Goal: Task Accomplishment & Management: Use online tool/utility

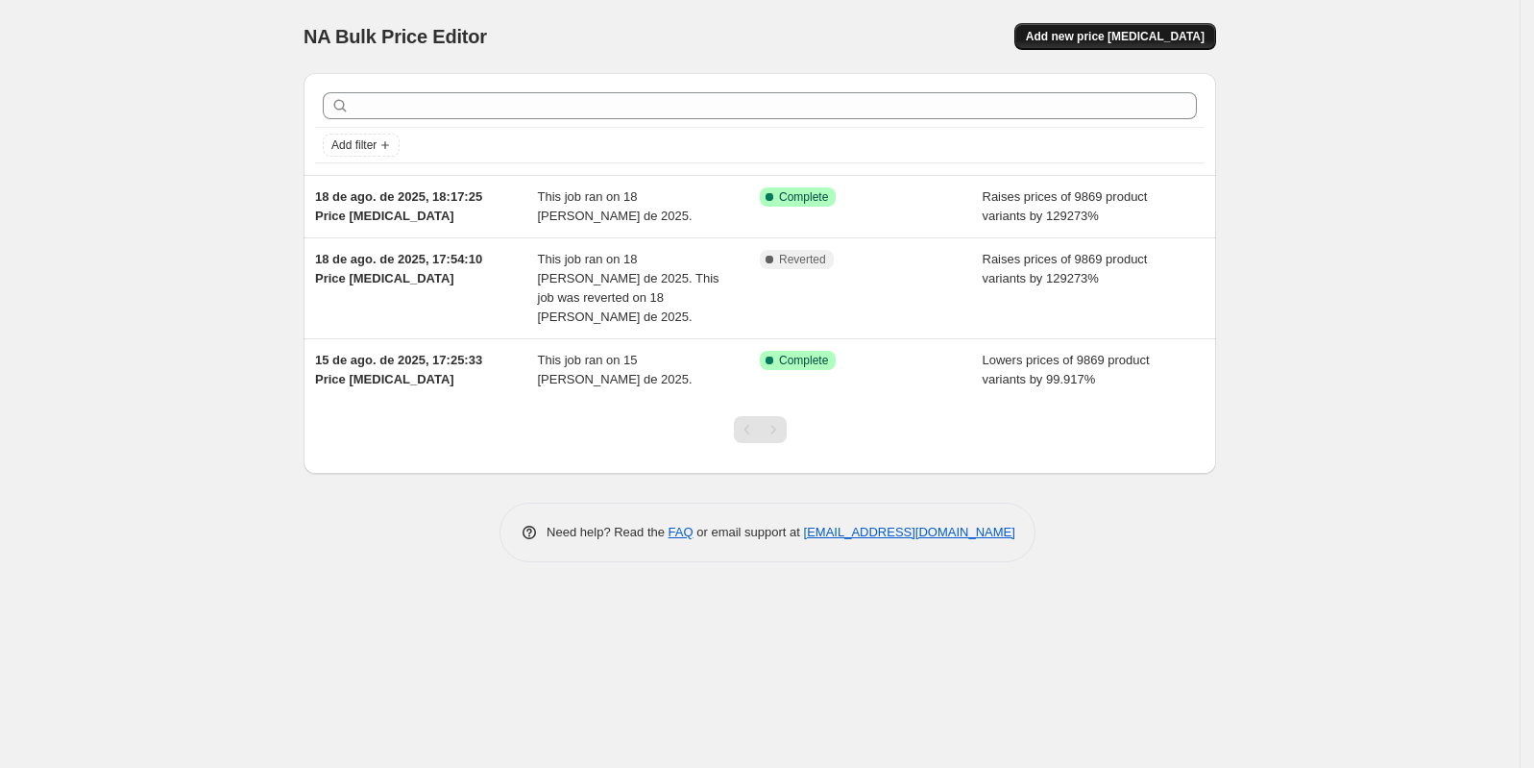
click at [1100, 37] on span "Add new price change job" at bounding box center [1115, 36] width 179 height 15
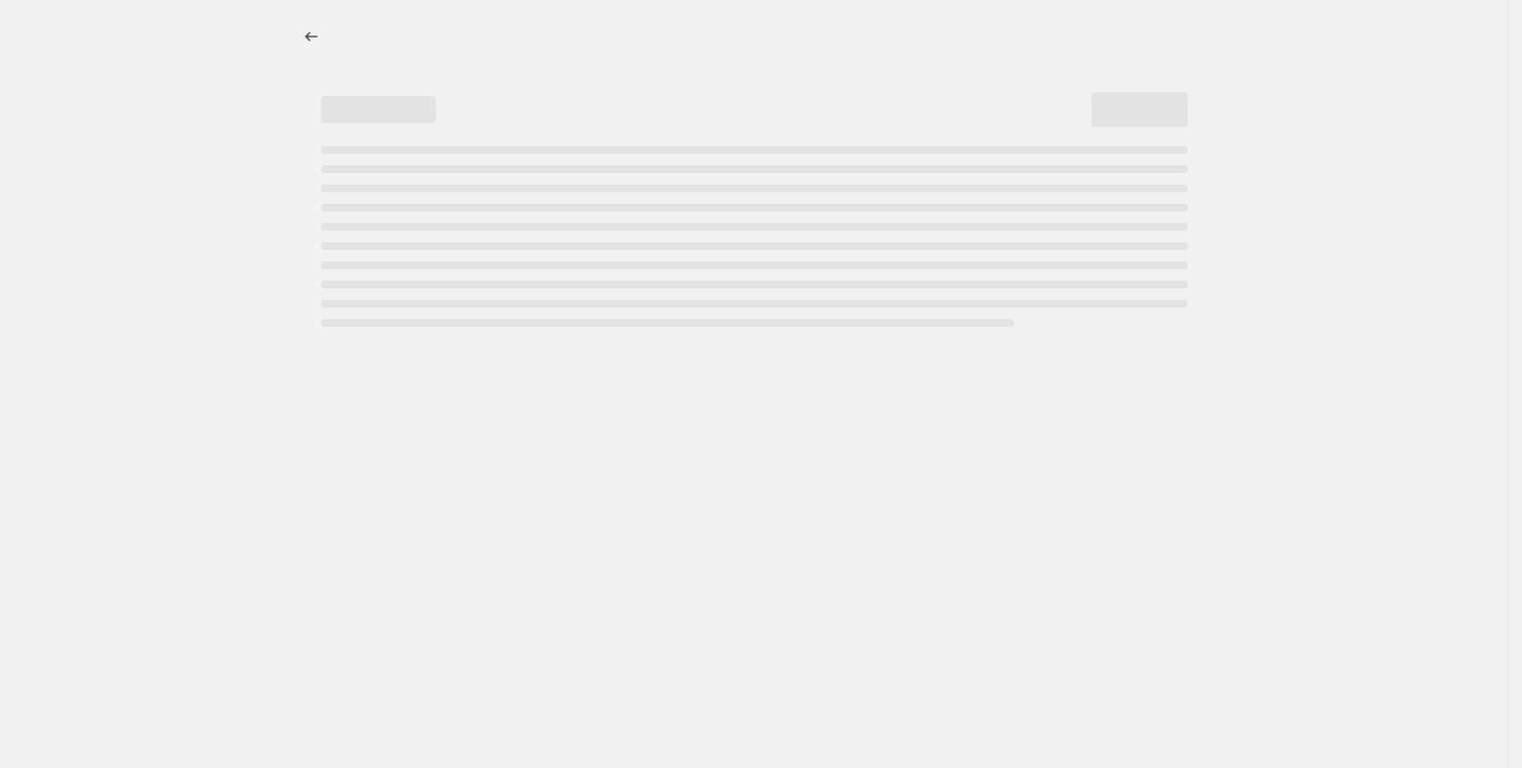
select select "percentage"
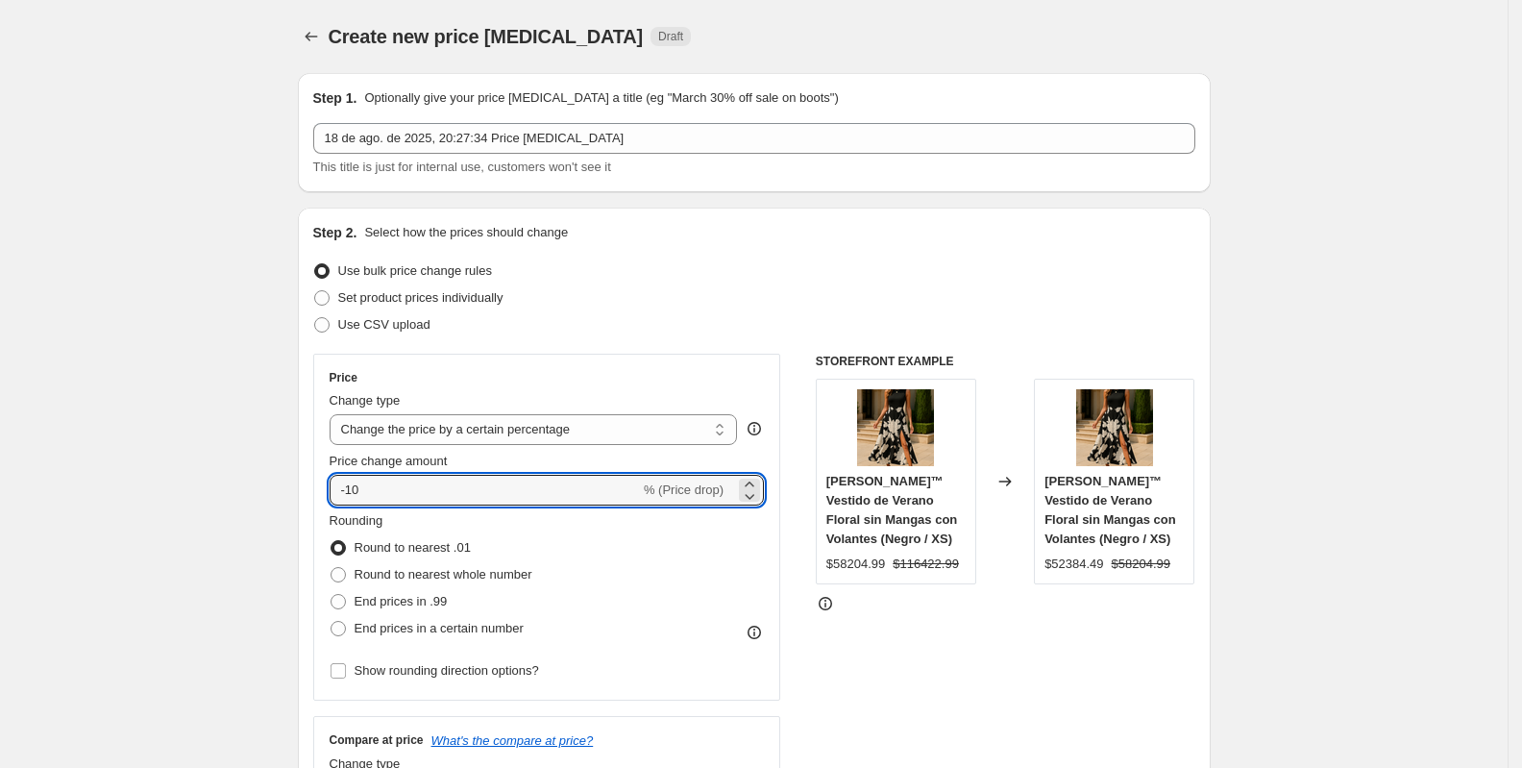
drag, startPoint x: 358, startPoint y: 486, endPoint x: 308, endPoint y: 487, distance: 50.0
click at [308, 487] on div "Step 2. Select how the prices should change Use bulk price change rules Set pro…" at bounding box center [754, 545] width 913 height 674
click at [433, 493] on input "-10" at bounding box center [485, 490] width 310 height 31
type input "-1"
type input "-99.917"
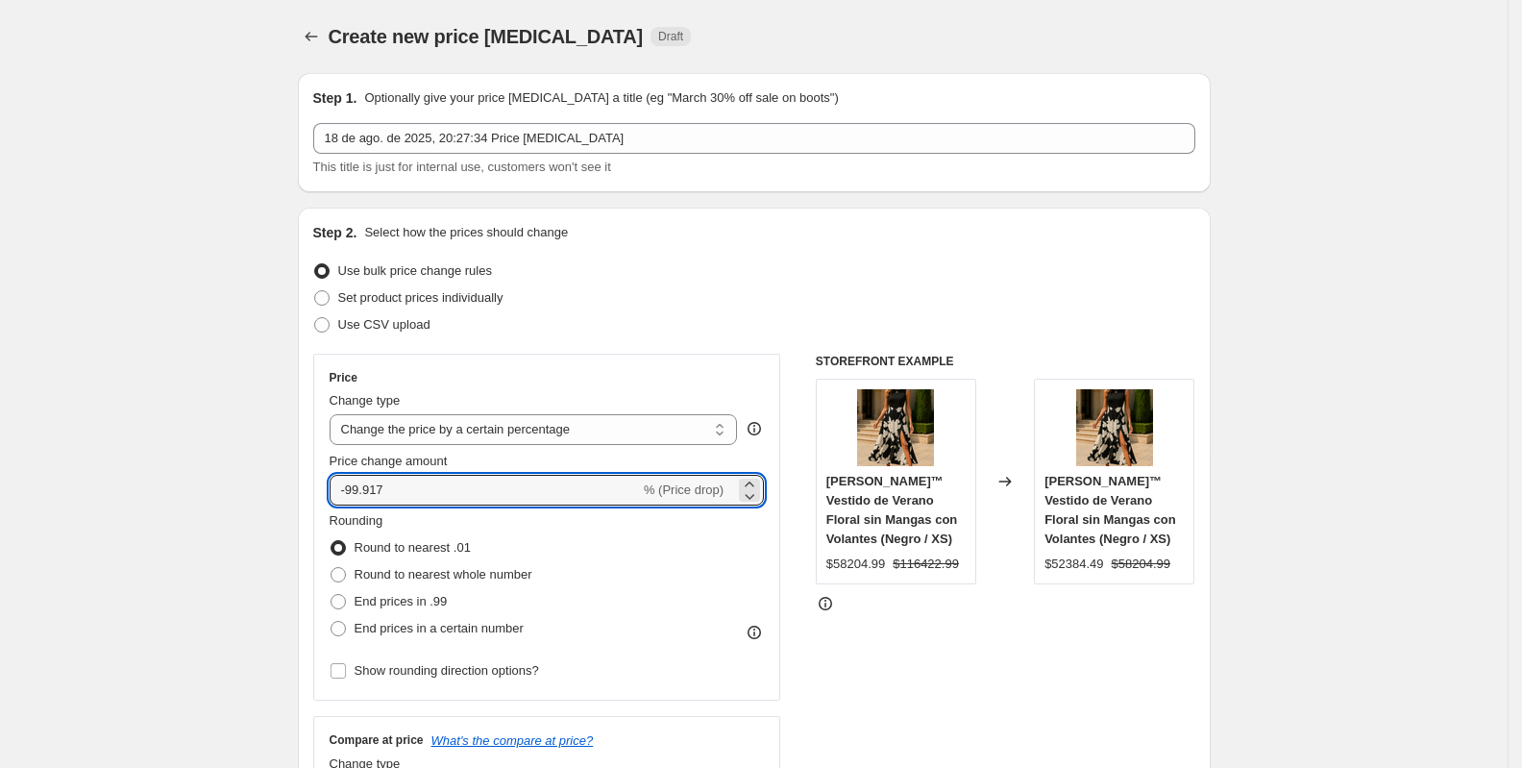
click at [599, 459] on div "Price change amount" at bounding box center [547, 461] width 435 height 19
click at [420, 487] on input "-99.917" at bounding box center [485, 490] width 310 height 31
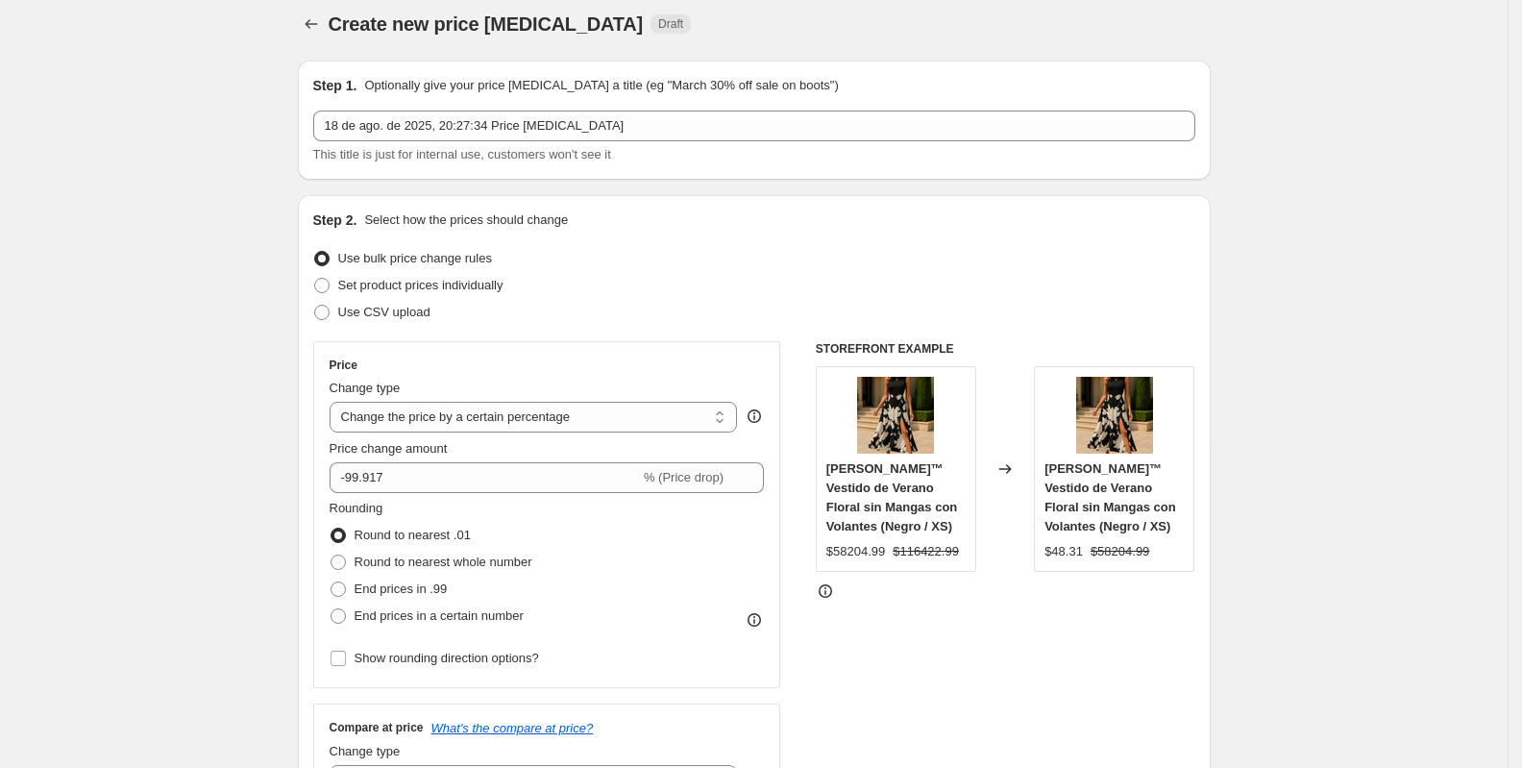
scroll to position [14, 0]
click at [339, 579] on span at bounding box center [337, 586] width 15 height 15
click at [331, 579] on input "End prices in .99" at bounding box center [330, 579] width 1 height 1
radio input "true"
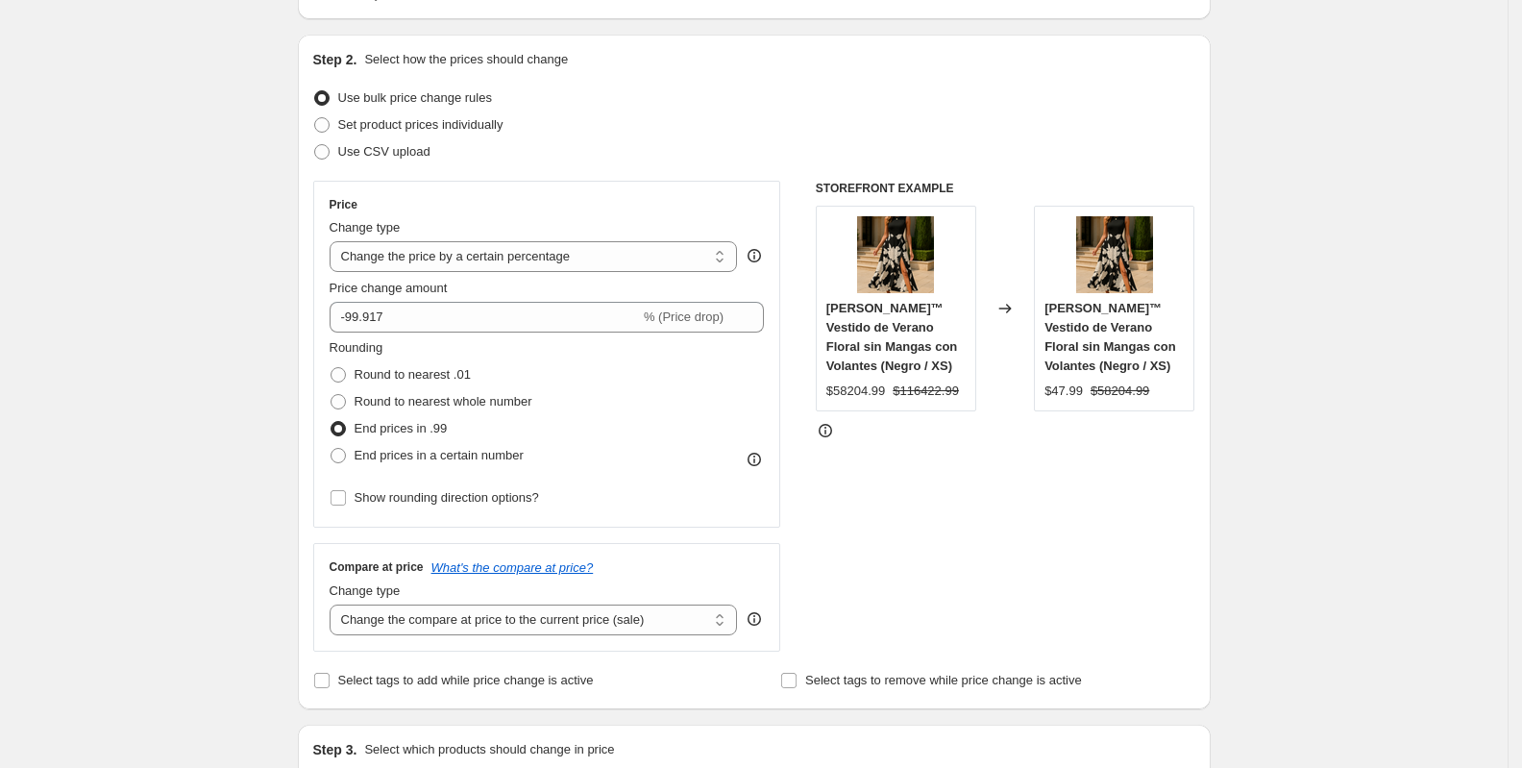
scroll to position [265, 0]
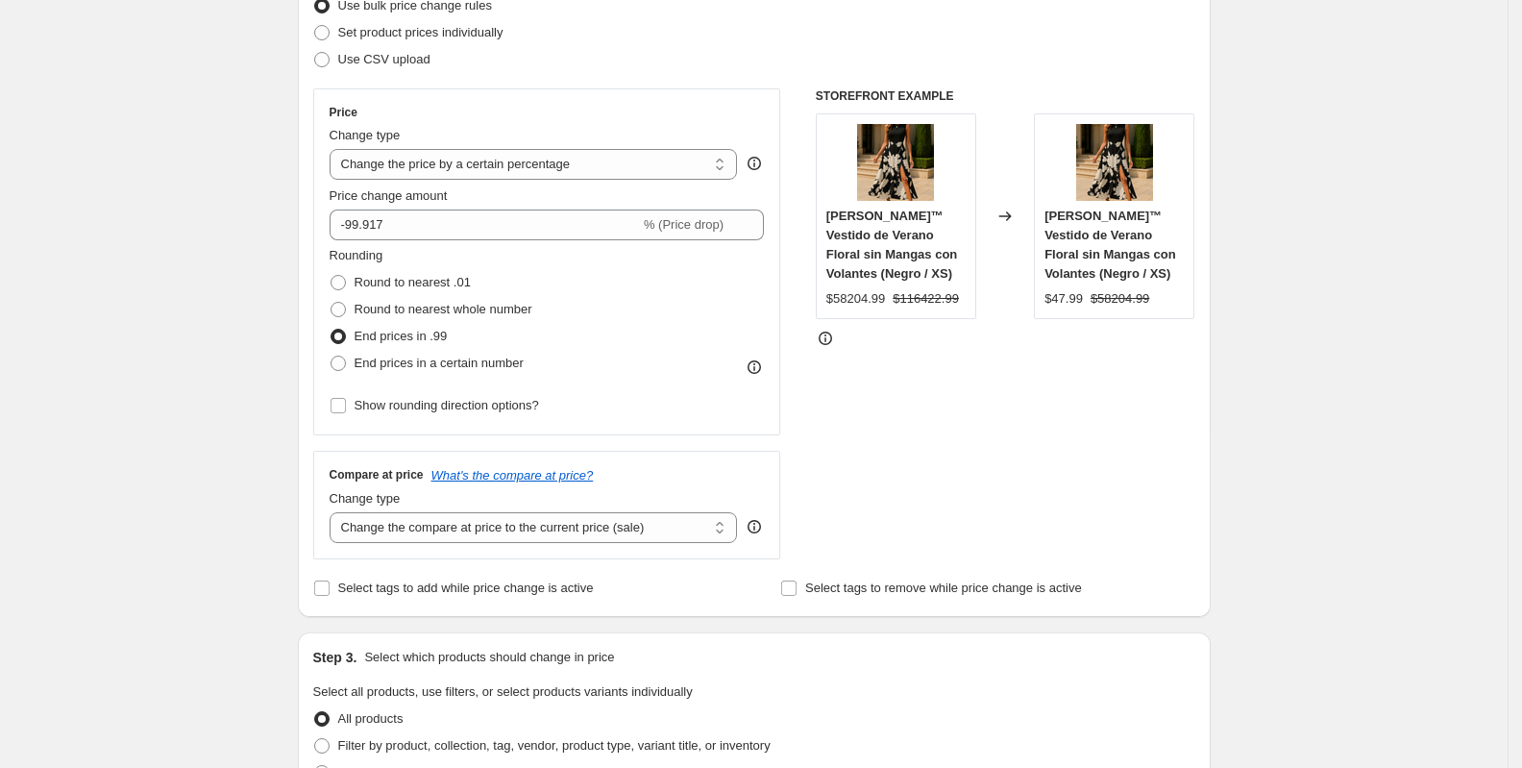
click at [291, 293] on div "Step 1. Optionally give your price change job a title (eg "March 30% off sale o…" at bounding box center [746, 680] width 928 height 1776
click at [338, 282] on span at bounding box center [337, 282] width 15 height 15
click at [331, 276] on input "Round to nearest .01" at bounding box center [330, 275] width 1 height 1
radio input "true"
click at [267, 277] on div "Create new price change job. This page is ready Create new price change job Dra…" at bounding box center [753, 710] width 1507 height 1951
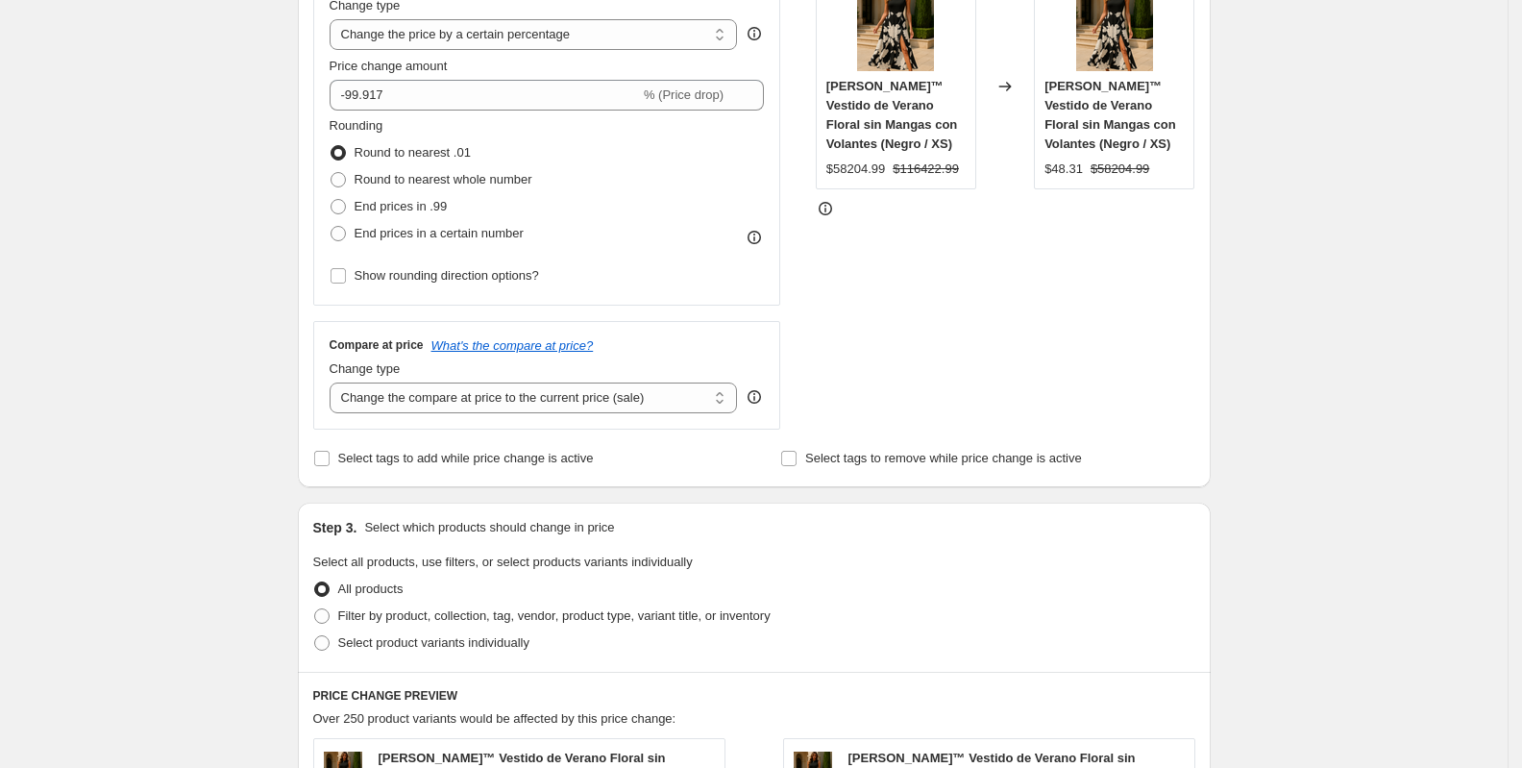
scroll to position [417, 0]
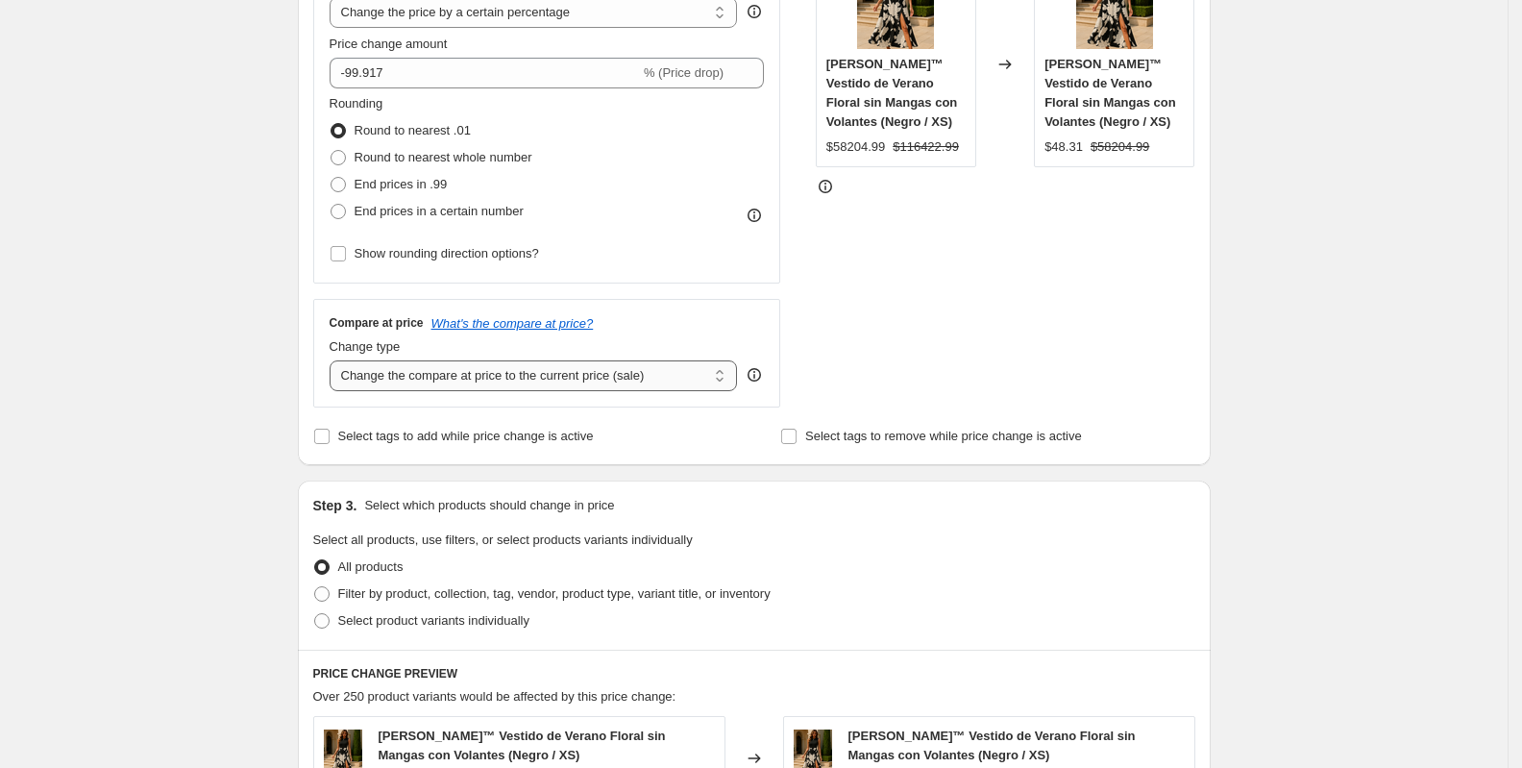
click at [384, 367] on select "Change the compare at price to the current price (sale) Change the compare at p…" at bounding box center [534, 375] width 408 height 31
select select "percentage"
click at [335, 360] on select "Change the compare at price to the current price (sale) Change the compare at p…" at bounding box center [534, 375] width 408 height 31
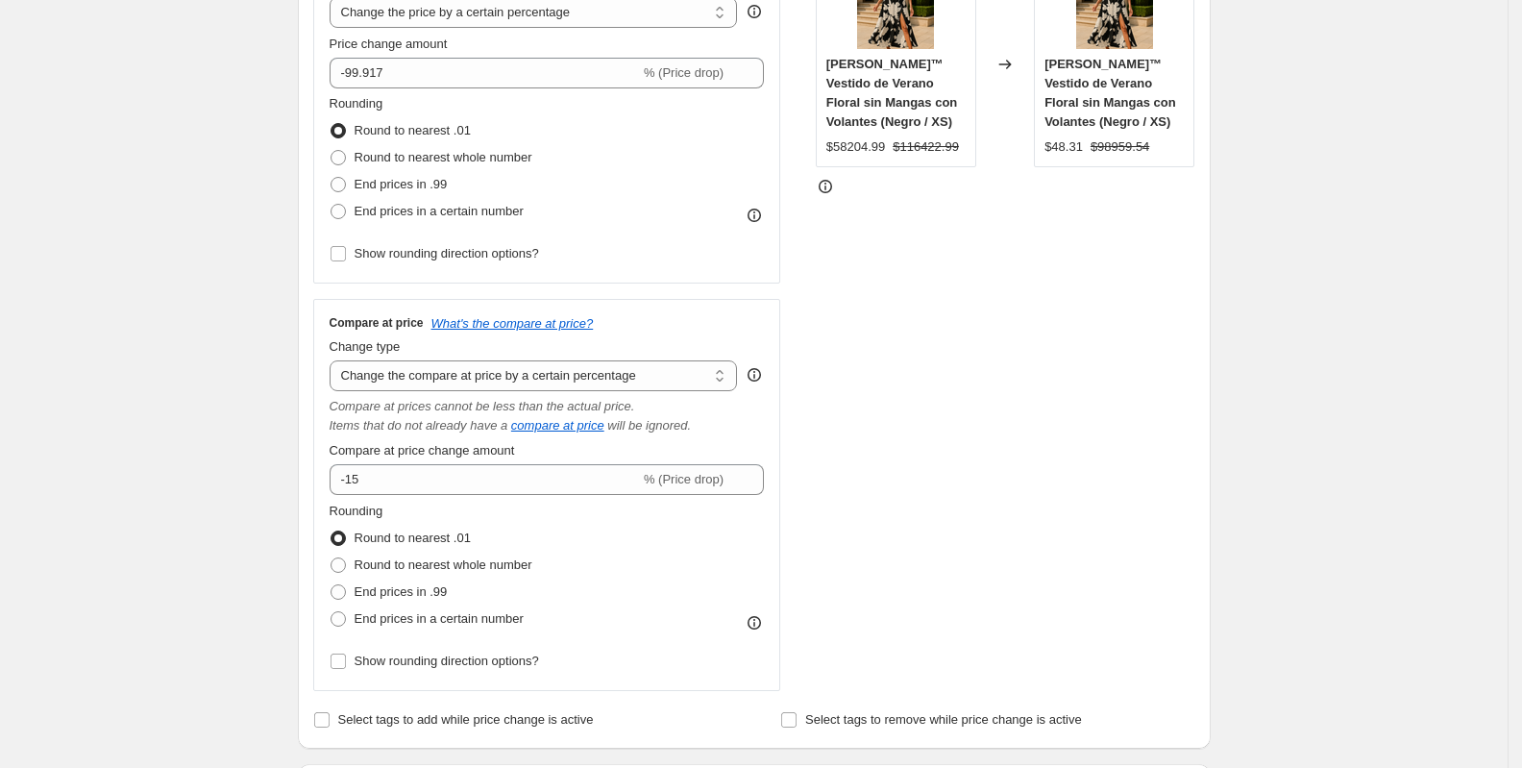
click at [437, 494] on div "Compare at price What's the compare at price? Change type Change the compare at…" at bounding box center [547, 494] width 435 height 359
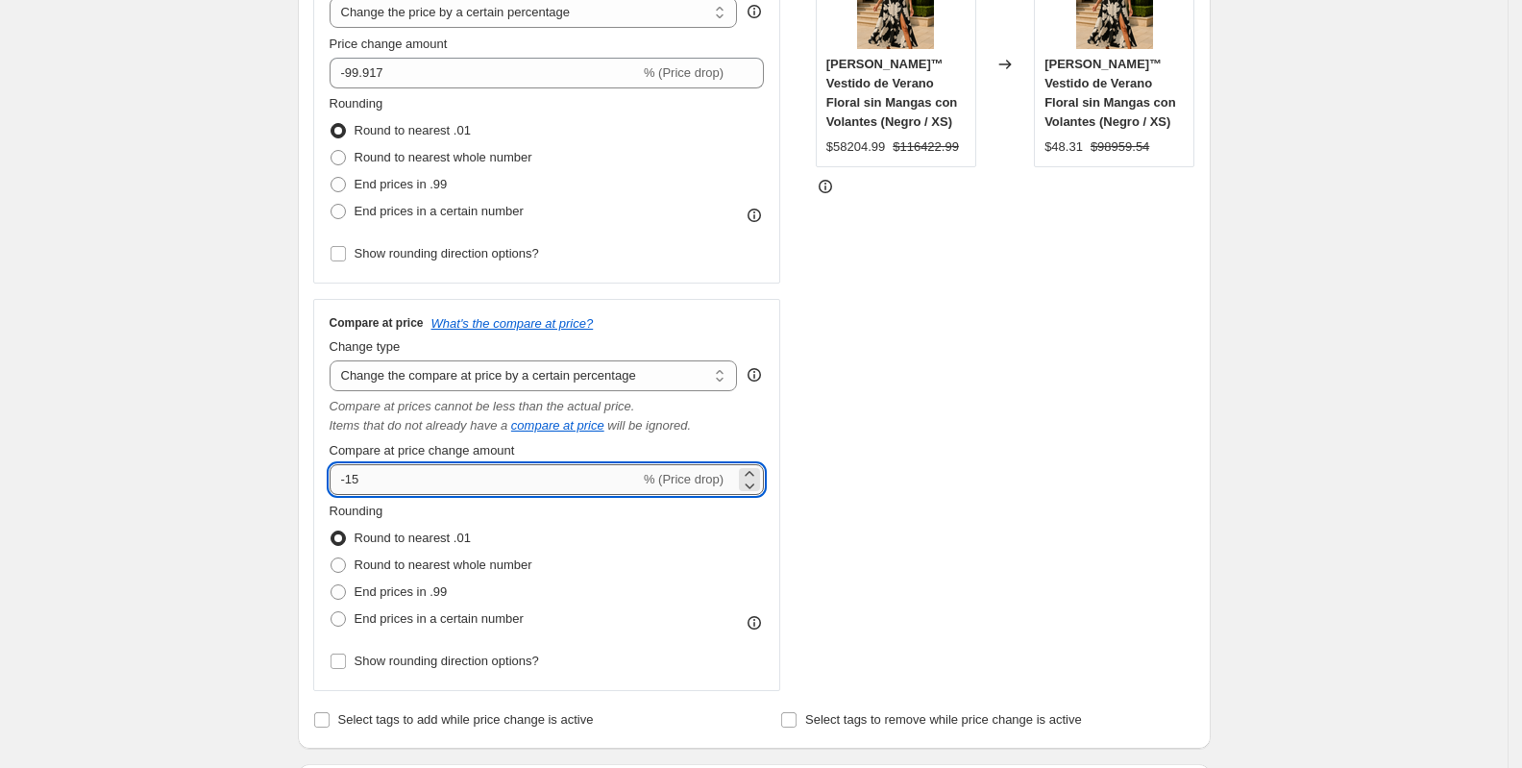
click at [436, 488] on input "-15" at bounding box center [485, 479] width 310 height 31
click at [419, 378] on select "Change the compare at price to the current price (sale) Change the compare at p…" at bounding box center [534, 375] width 408 height 31
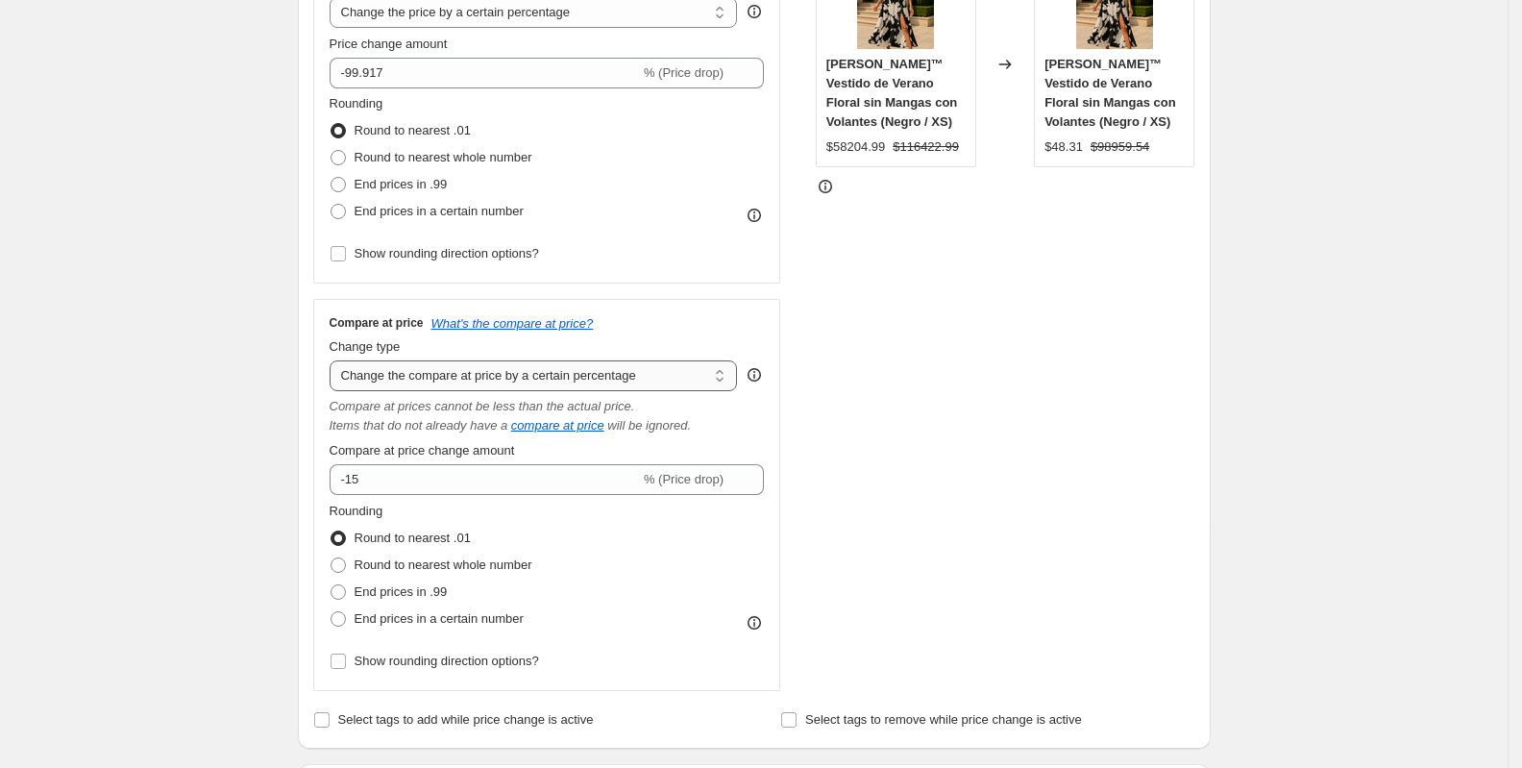
click at [335, 360] on select "Change the compare at price to the current price (sale) Change the compare at p…" at bounding box center [534, 375] width 408 height 31
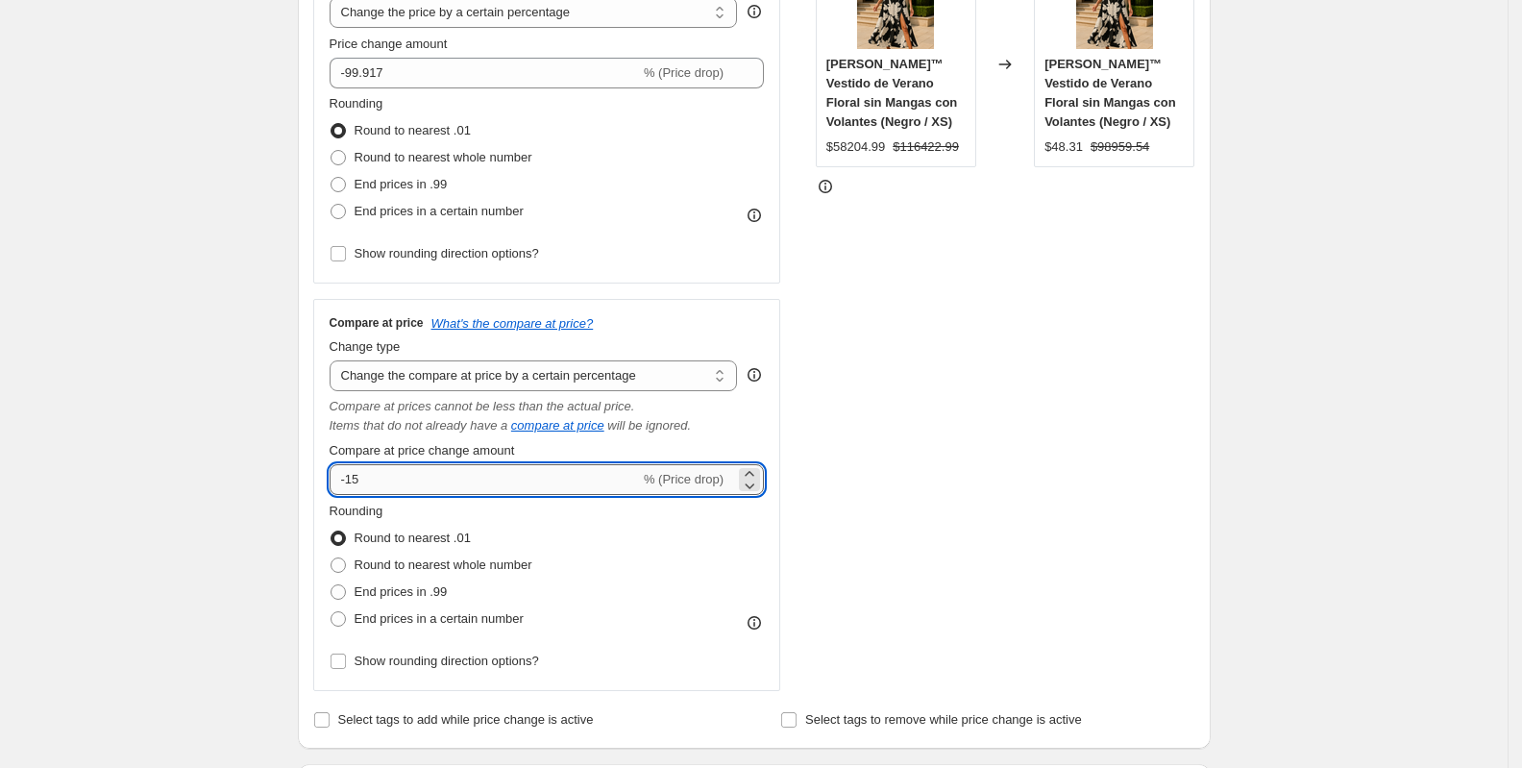
click at [403, 482] on input "-15" at bounding box center [485, 479] width 310 height 31
paste input "99.917"
type input "-99.917"
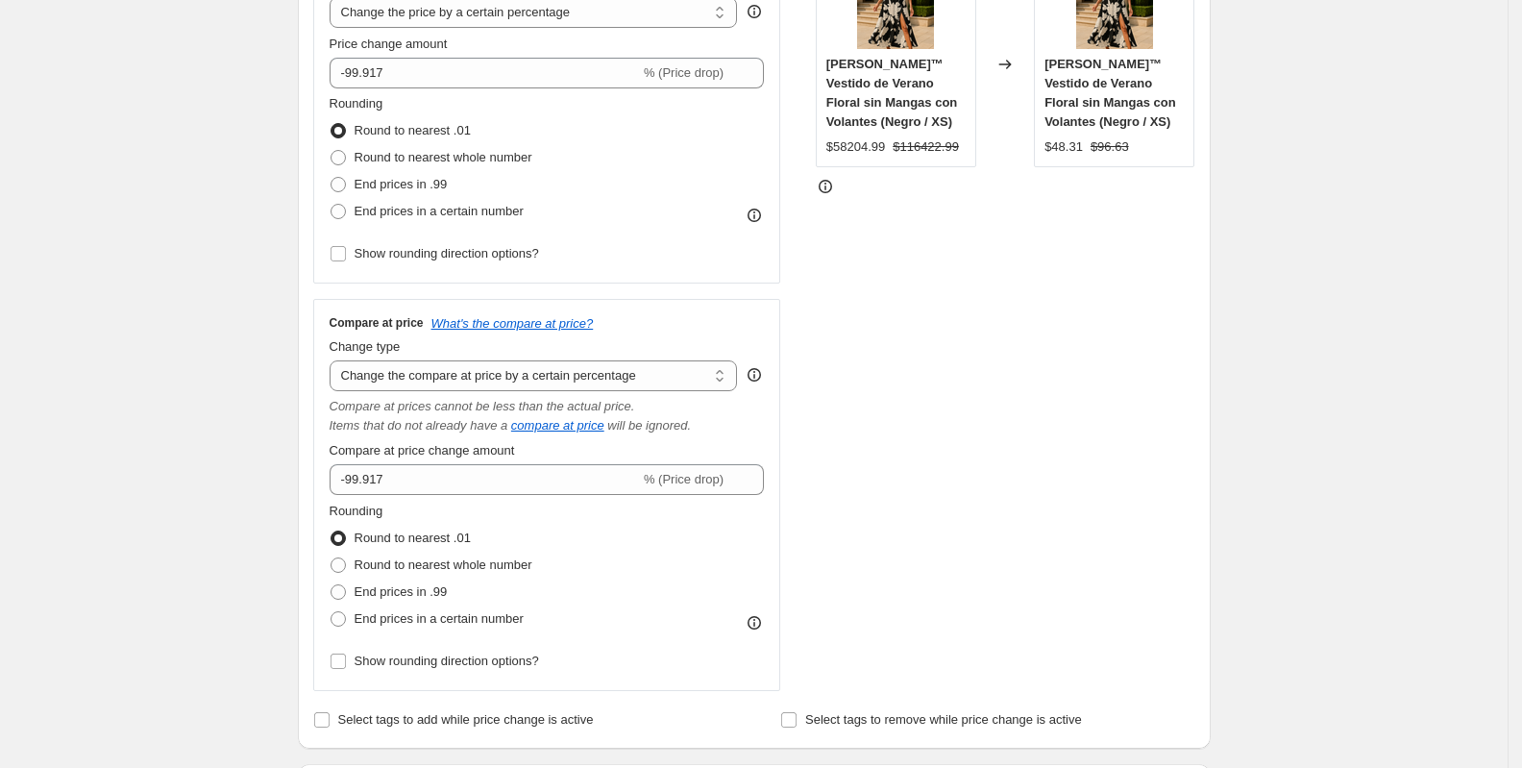
click at [201, 379] on div "Create new price change job. This page is ready Create new price change job Dra…" at bounding box center [753, 700] width 1507 height 2235
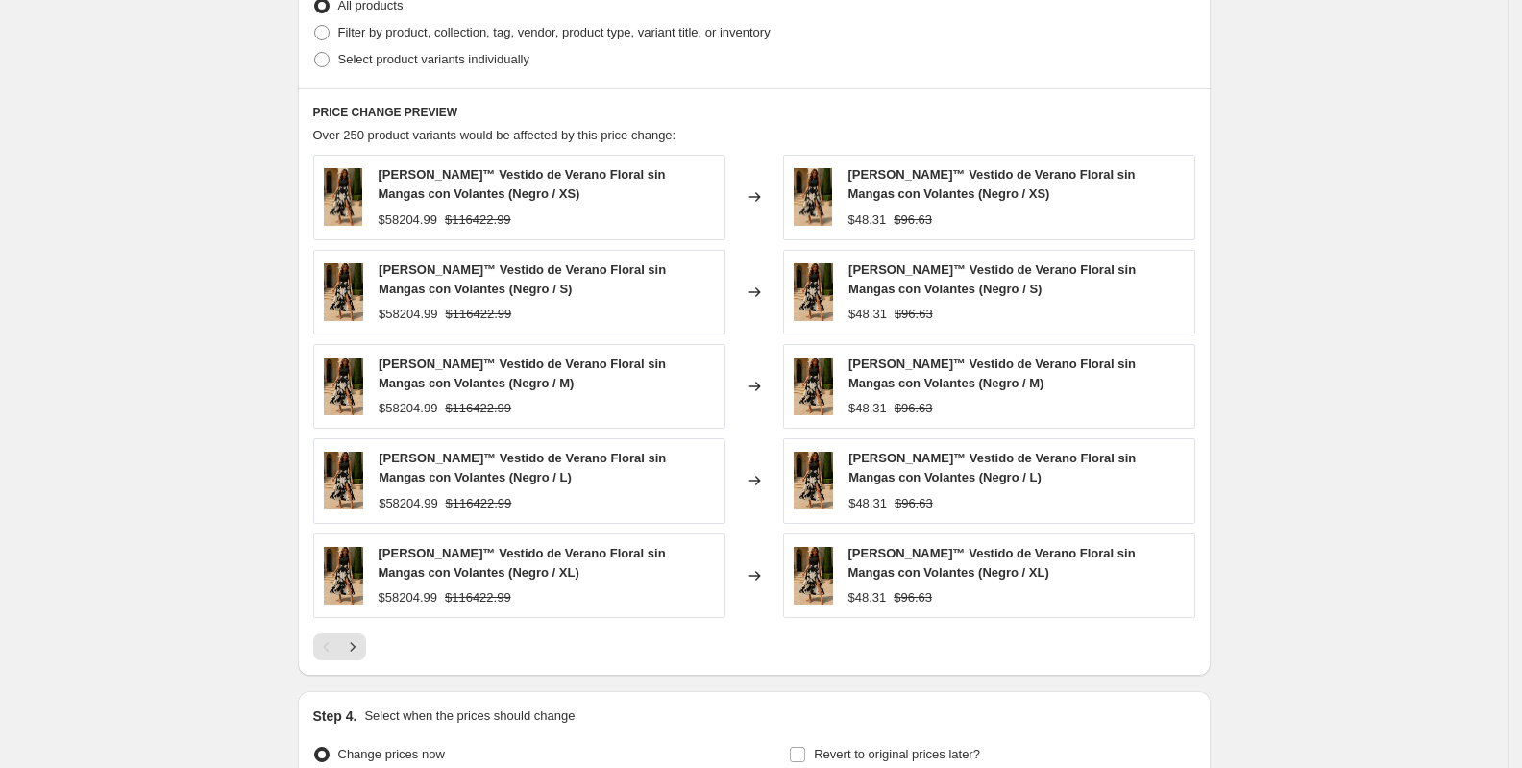
scroll to position [1460, 0]
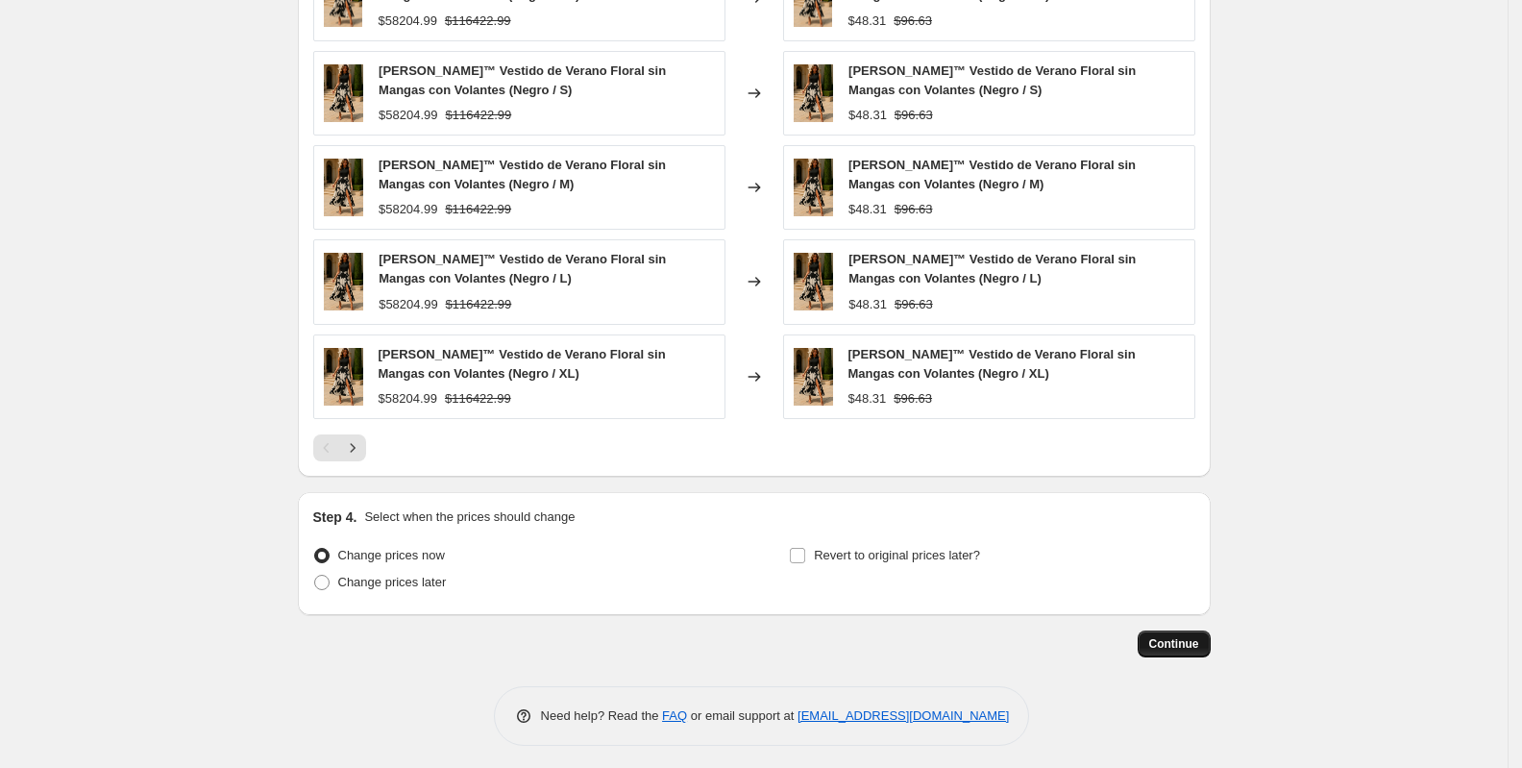
click at [1205, 650] on button "Continue" at bounding box center [1173, 643] width 73 height 27
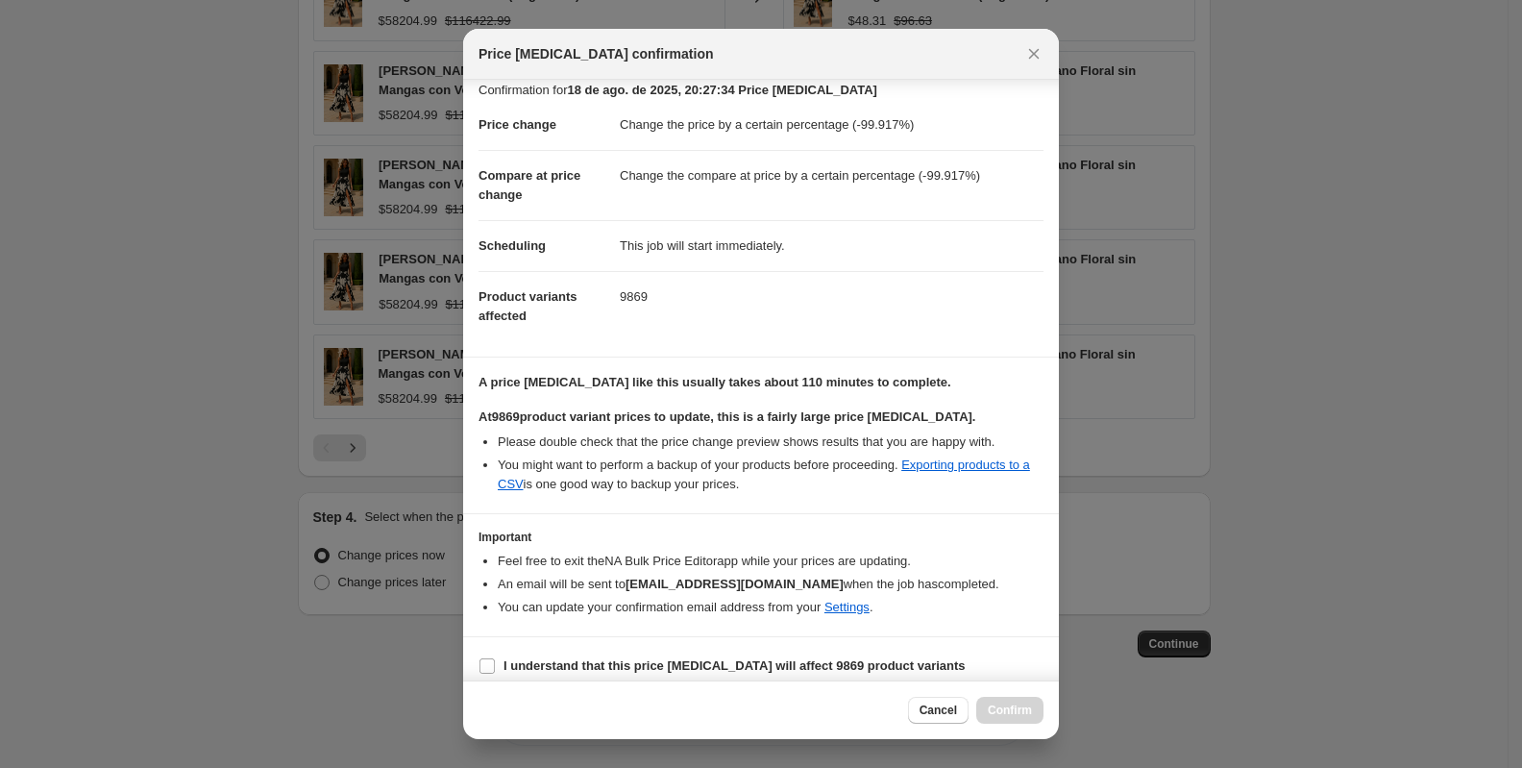
scroll to position [25, 0]
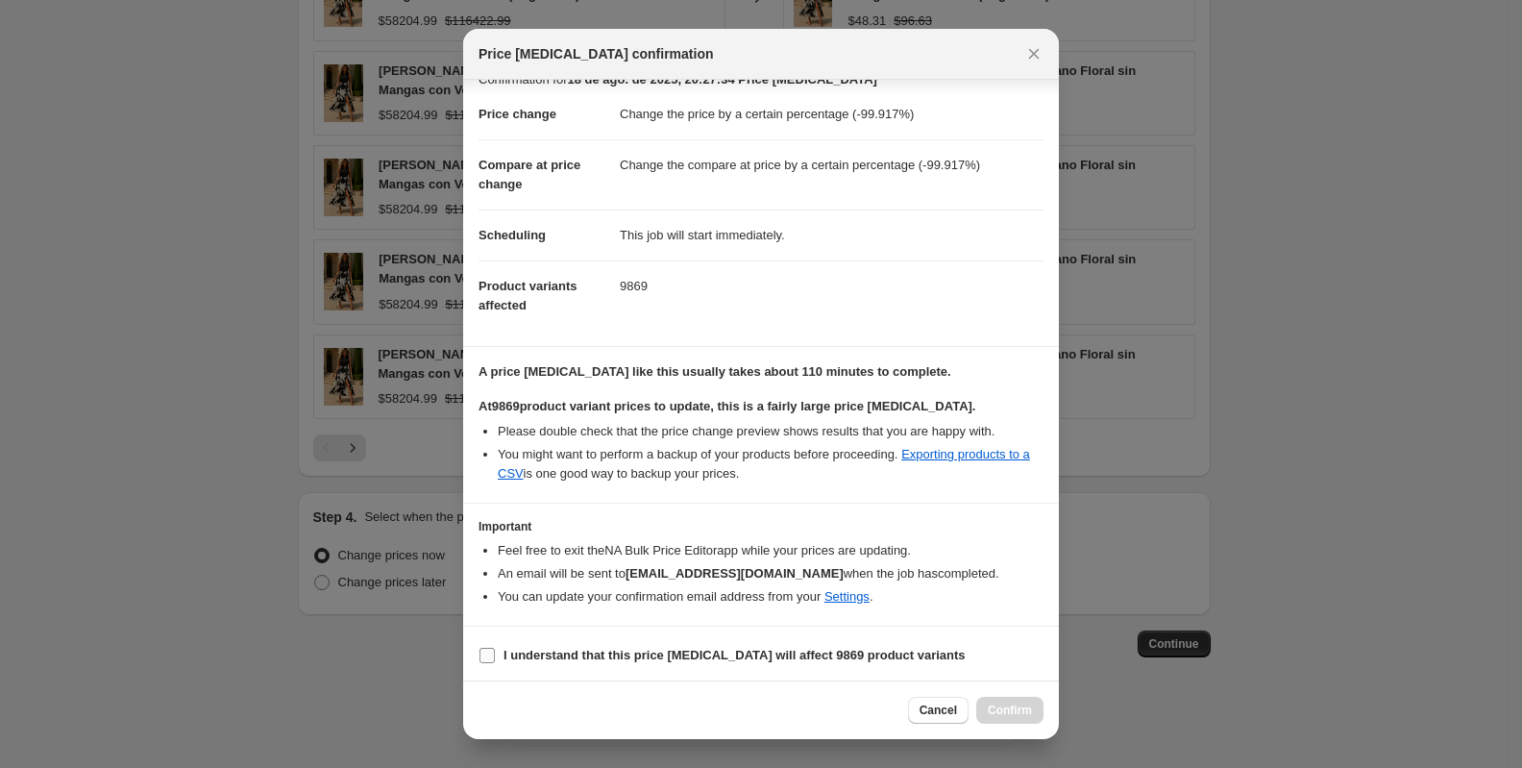
click at [577, 661] on label "I understand that this price change job will affect 9869 product variants" at bounding box center [721, 655] width 487 height 27
click at [495, 661] on input "I understand that this price change job will affect 9869 product variants" at bounding box center [486, 654] width 15 height 15
checkbox input "true"
click at [1005, 714] on span "Confirm" at bounding box center [1010, 709] width 44 height 15
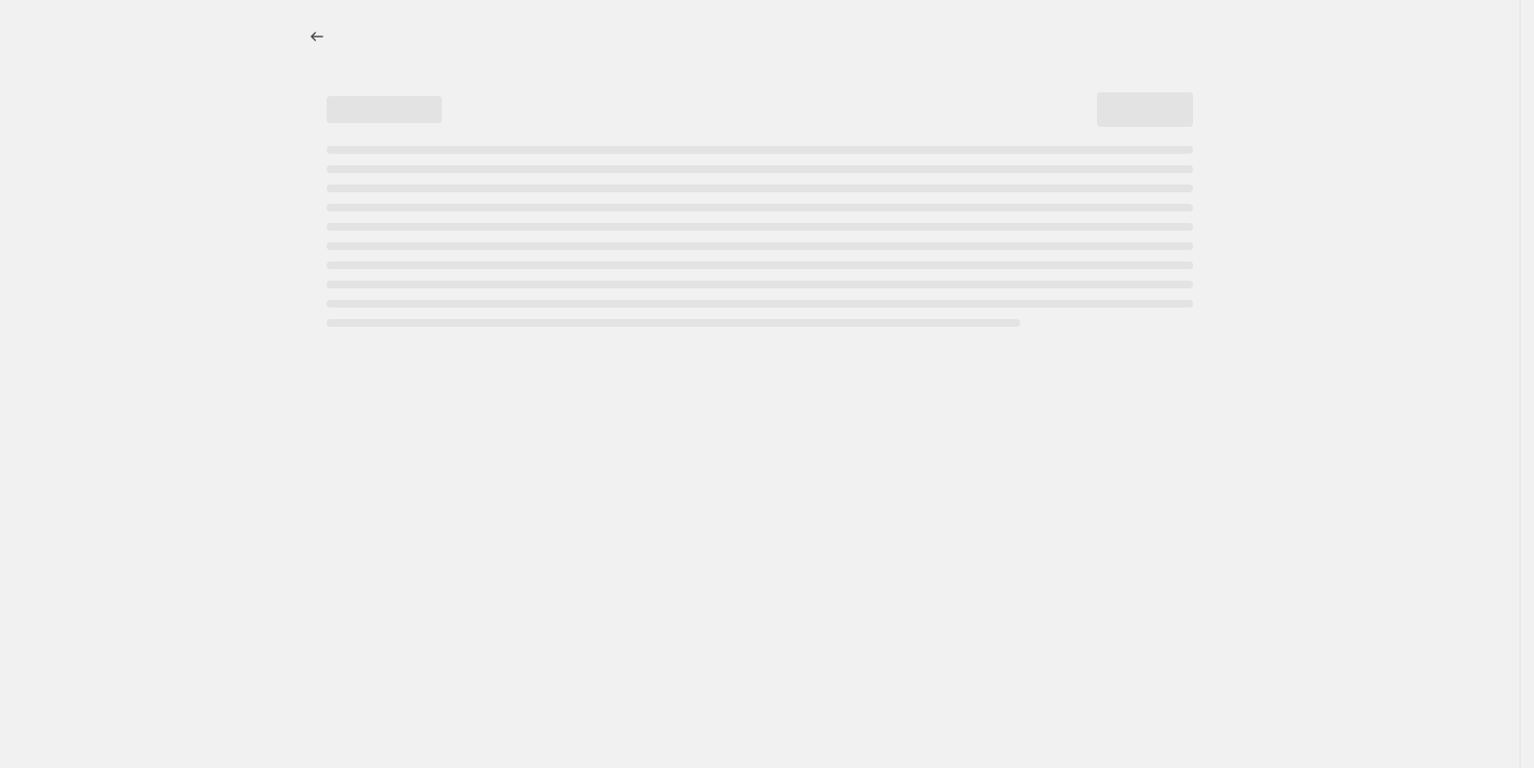
select select "percentage"
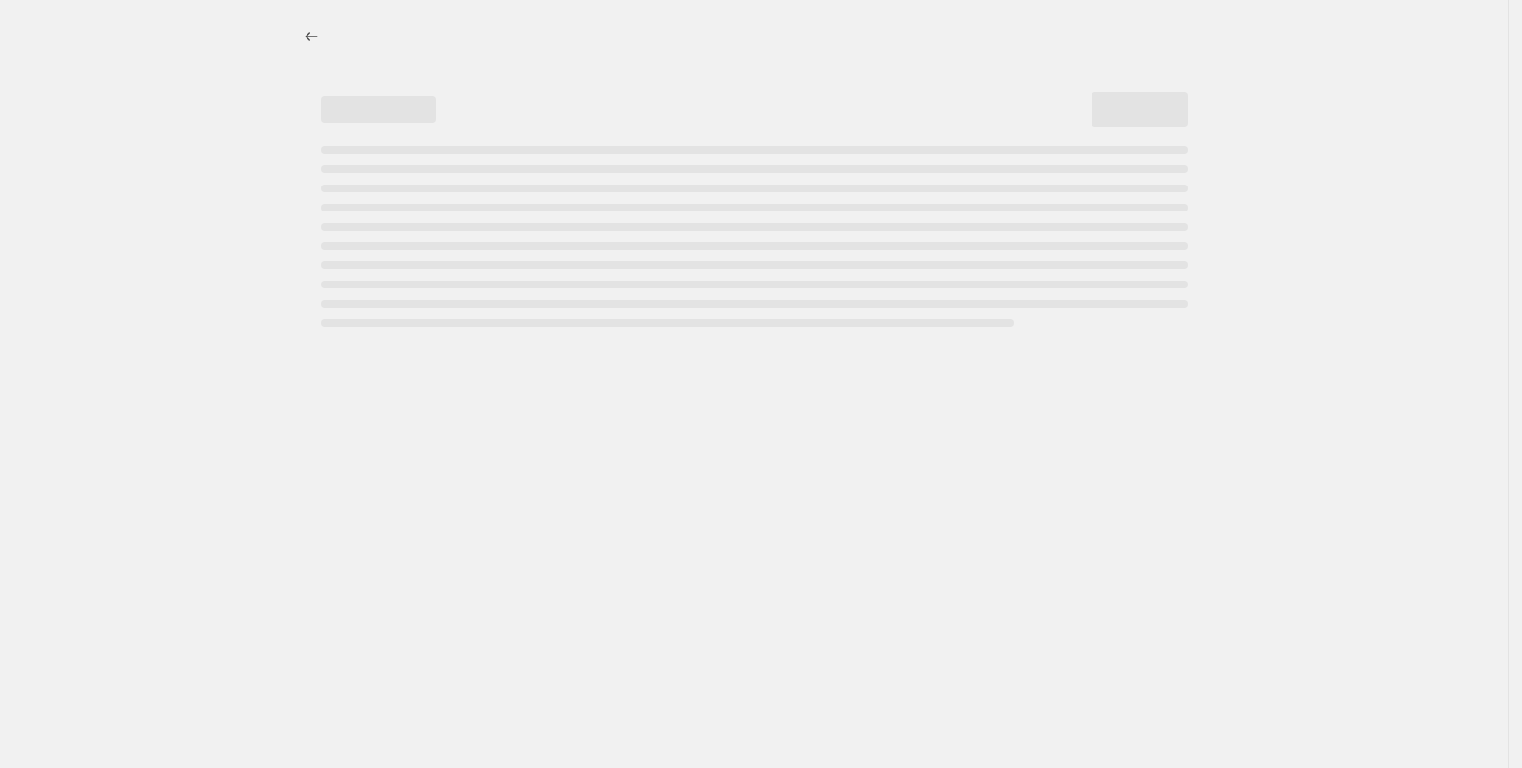
select select "percentage"
